Goal: Download file/media

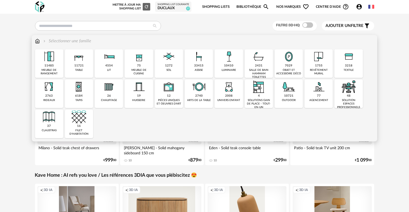
click at [226, 65] on div "10410" at bounding box center [228, 66] width 9 height 4
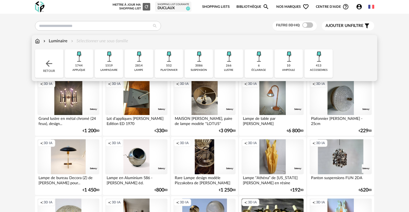
click at [201, 56] on img at bounding box center [199, 56] width 15 height 15
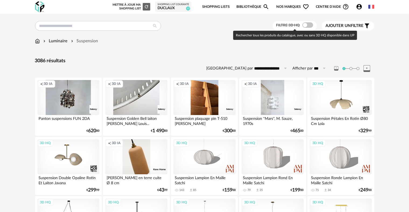
click at [305, 24] on span at bounding box center [307, 24] width 11 height 5
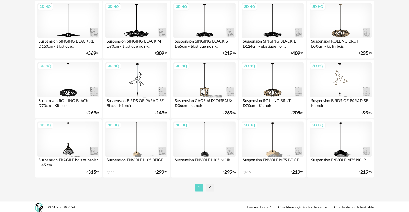
scroll to position [1086, 0]
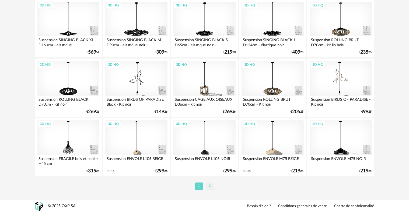
click at [209, 186] on li "2" at bounding box center [210, 186] width 8 height 8
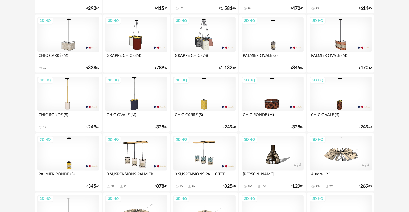
scroll to position [808, 0]
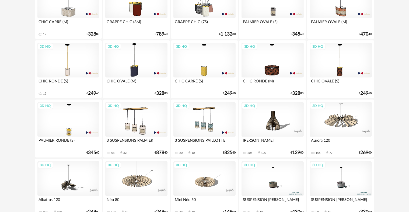
click at [273, 118] on div "3D HQ" at bounding box center [273, 119] width 62 height 35
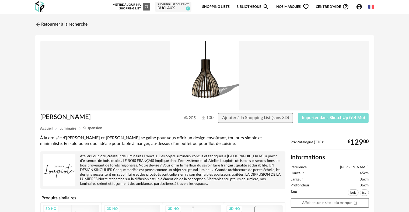
click at [337, 117] on span "Importer dans SketchUp (9,4 Mo)" at bounding box center [333, 118] width 63 height 4
